Goal: Feedback & Contribution: Contribute content

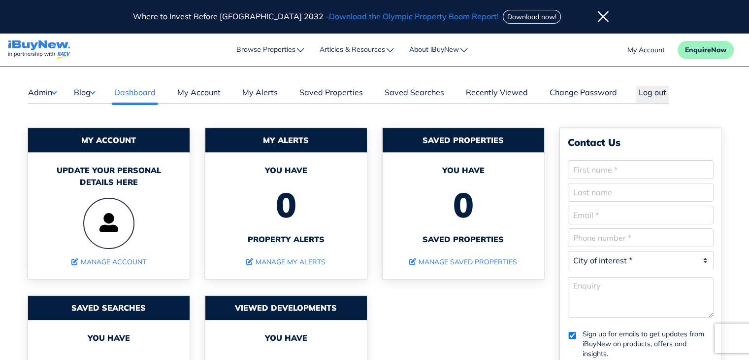
click at [93, 92] on button "Blog" at bounding box center [84, 92] width 22 height 13
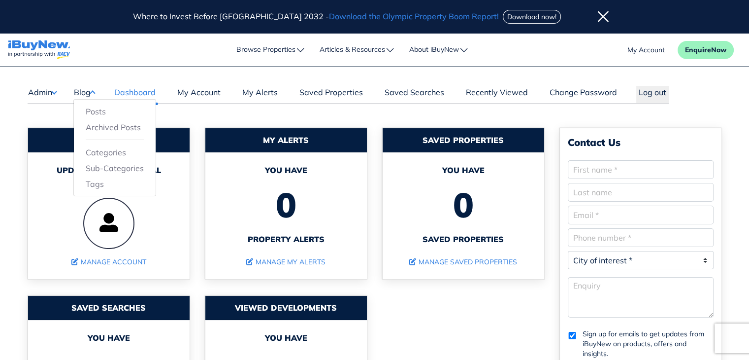
click at [82, 90] on button "Blog" at bounding box center [84, 92] width 22 height 13
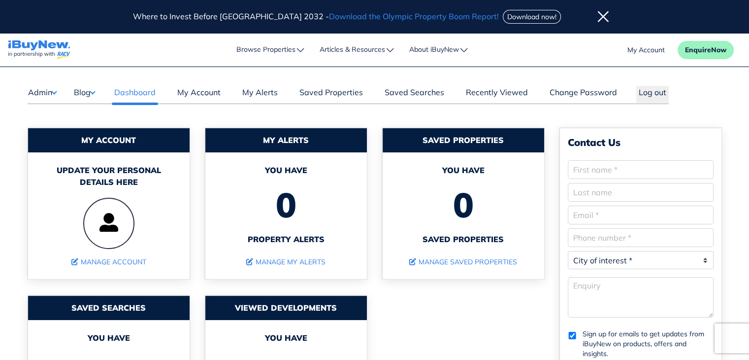
click at [86, 91] on button "Blog" at bounding box center [84, 92] width 22 height 13
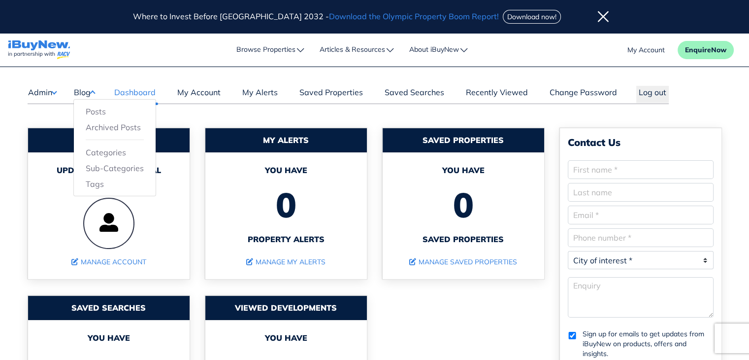
click at [102, 69] on div "Admin Force PropertyBase Update Blog Posts Archived Posts Categories Tags" at bounding box center [348, 85] width 641 height 36
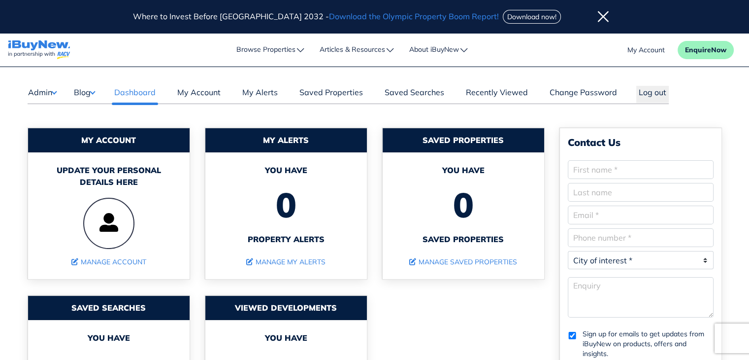
click at [75, 95] on button "Blog" at bounding box center [84, 92] width 22 height 13
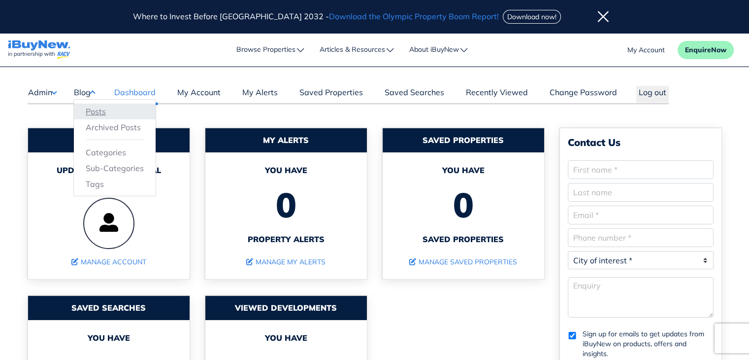
click at [102, 111] on link "Posts" at bounding box center [115, 111] width 58 height 12
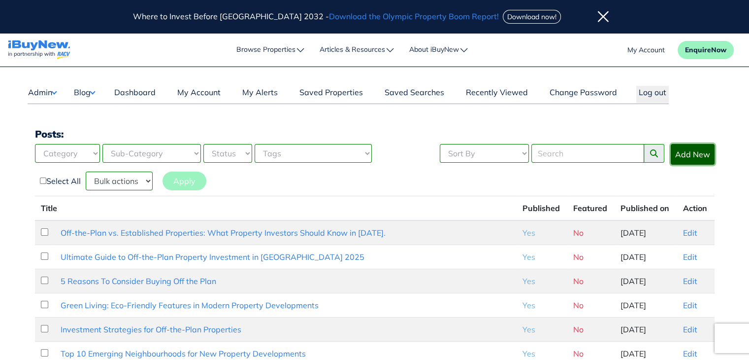
click at [697, 155] on link "Add New" at bounding box center [693, 154] width 44 height 21
click at [348, 233] on link "Off-the-Plan vs. Established Properties: What Property Investors Should Know in…" at bounding box center [223, 233] width 325 height 10
click at [686, 231] on link "Edit" at bounding box center [690, 233] width 14 height 10
click at [312, 233] on link "Off-the-Plan vs. Established Properties: What Property Investors Should Know in…" at bounding box center [223, 233] width 325 height 10
click at [689, 230] on link "Edit" at bounding box center [690, 233] width 14 height 10
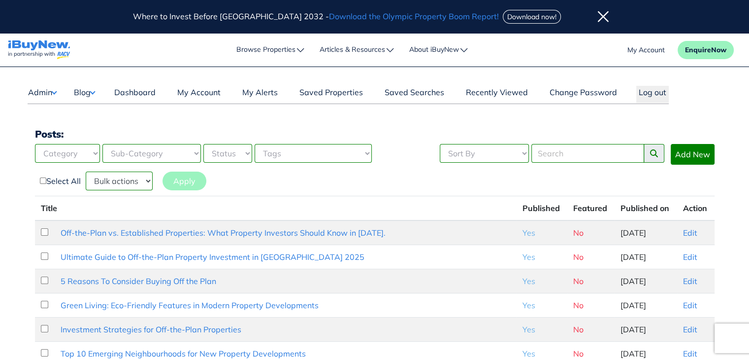
click at [598, 12] on icon at bounding box center [603, 17] width 11 height 12
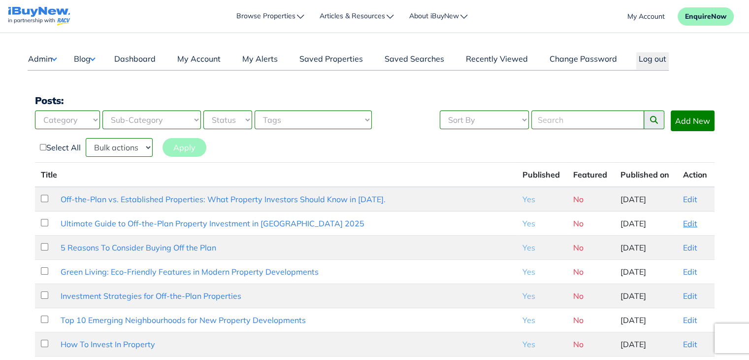
click at [690, 220] on link "Edit" at bounding box center [690, 223] width 14 height 10
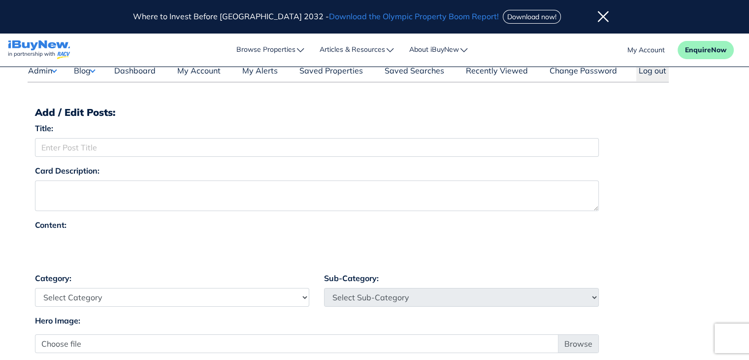
scroll to position [20, 0]
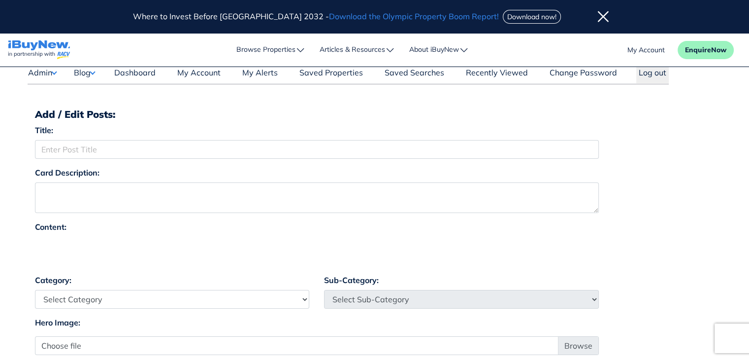
click at [598, 14] on icon at bounding box center [603, 17] width 11 height 12
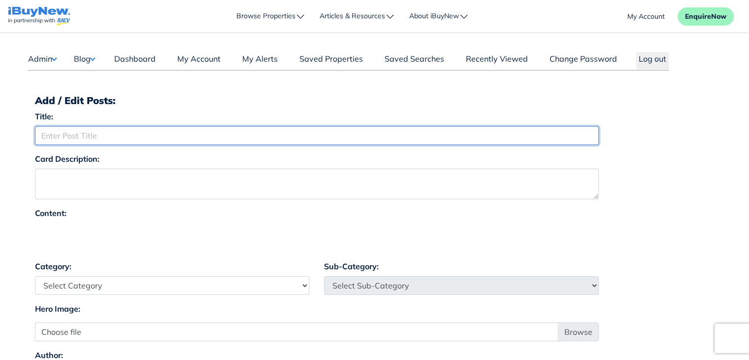
click at [216, 133] on input "Title:" at bounding box center [317, 135] width 564 height 19
paste input "Deposit Break for FHBs: Why Investors Should Pay Attention"
click at [401, 136] on input "Deposit Break for FHBs: Why Investors Should Pay Attention" at bounding box center [317, 135] width 564 height 19
paste input "irst Home Buyer"
type input "Deposit Break for First Home Buyers: Why Investors Should Pay Attention"
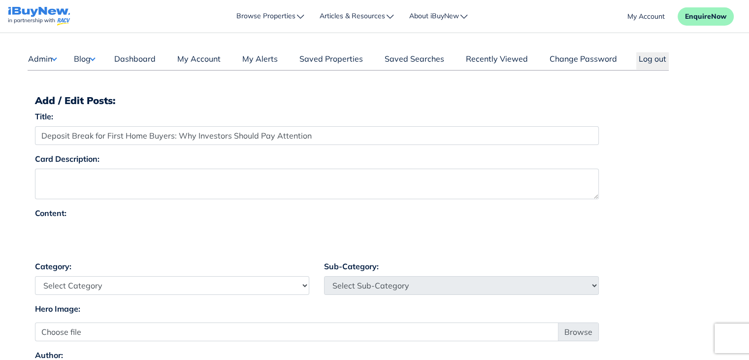
click at [668, 223] on div "Content:" at bounding box center [375, 233] width 695 height 53
click at [242, 238] on div at bounding box center [317, 238] width 564 height 30
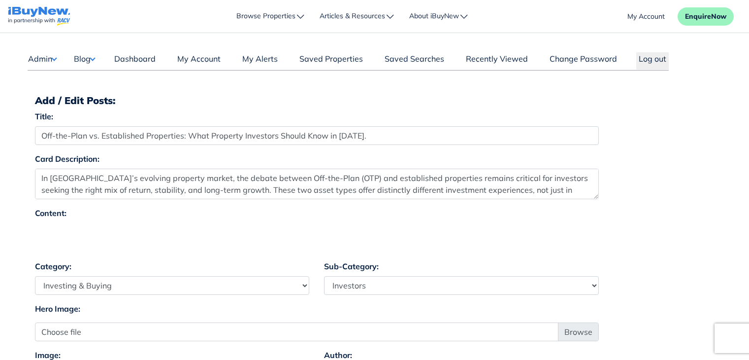
select select "4"
select select "17"
select select "7"
select select "4"
select select "17"
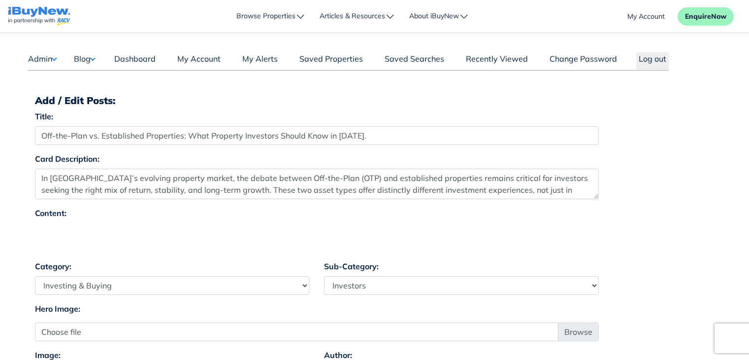
select select "7"
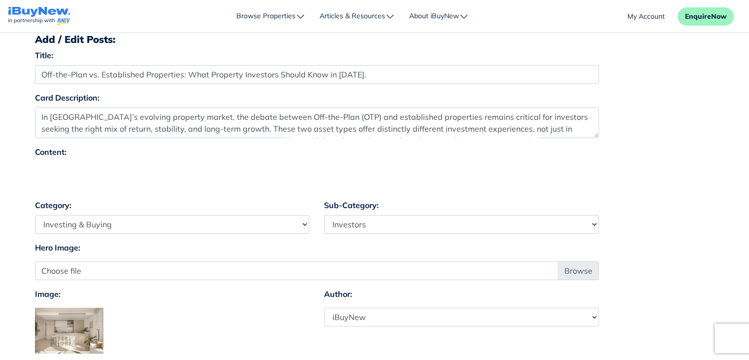
scroll to position [63, 0]
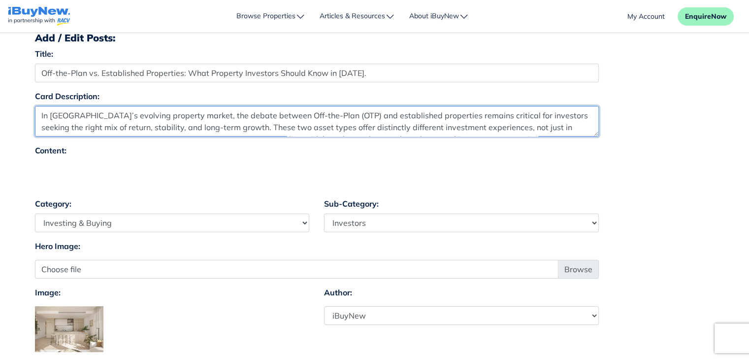
click at [596, 135] on textarea "In Australia’s evolving property market, the debate between Off-the-Plan (OTP) …" at bounding box center [317, 121] width 564 height 31
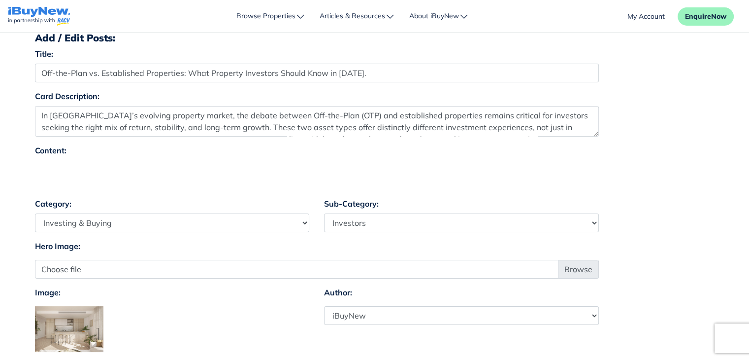
click at [597, 136] on div "Card Description: In Australia’s evolving property market, the debate between O…" at bounding box center [317, 117] width 579 height 54
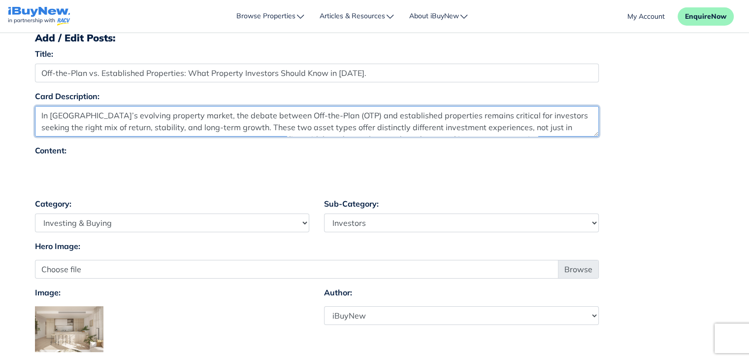
drag, startPoint x: 597, startPoint y: 135, endPoint x: 587, endPoint y: 243, distance: 108.3
click at [587, 243] on form "Title: Off-the-Plan vs. Established Properties: What Property Investors Should …" at bounding box center [375, 299] width 680 height 502
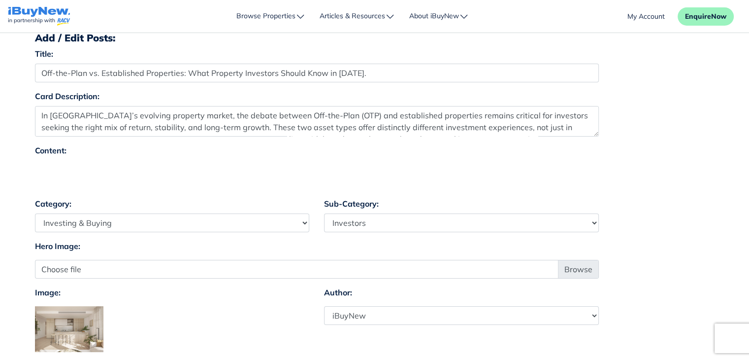
click at [574, 156] on div "Content:" at bounding box center [317, 166] width 564 height 45
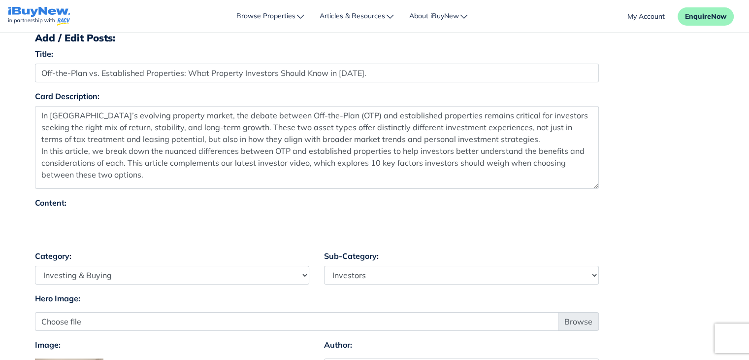
drag, startPoint x: 596, startPoint y: 134, endPoint x: 603, endPoint y: 188, distance: 54.3
click at [603, 188] on div "Card Description: In Australia’s evolving property market, the debate between O…" at bounding box center [317, 143] width 579 height 106
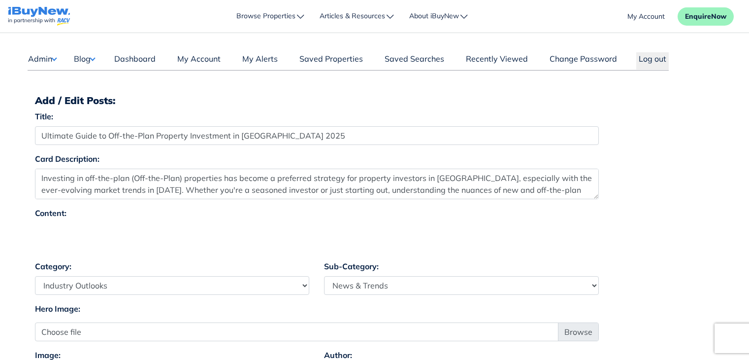
select select "3"
select select "11"
select select "2984"
